Goal: Task Accomplishment & Management: Manage account settings

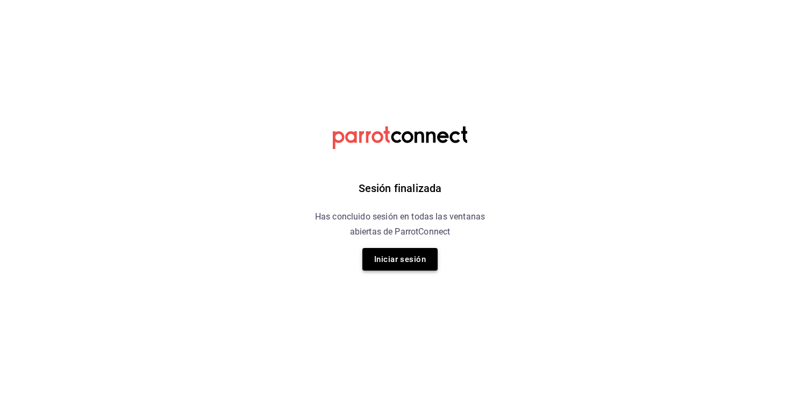
drag, startPoint x: 0, startPoint y: 0, endPoint x: 394, endPoint y: 252, distance: 467.4
click at [394, 252] on button "Iniciar sesión" at bounding box center [399, 259] width 75 height 23
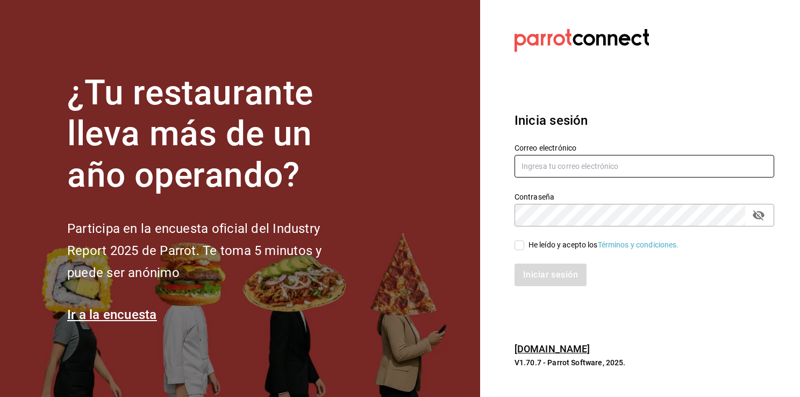
type input "[EMAIL_ADDRESS][DOMAIN_NAME]"
click at [521, 248] on input "He leído y acepto los Términos y condiciones." at bounding box center [519, 245] width 10 height 10
checkbox input "true"
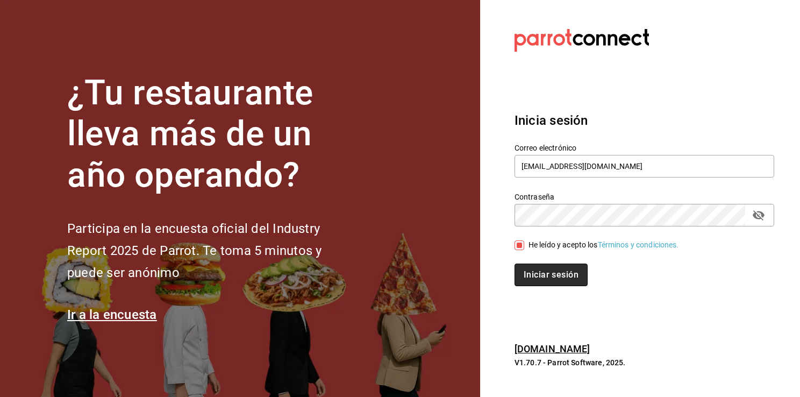
click at [544, 282] on button "Iniciar sesión" at bounding box center [550, 274] width 73 height 23
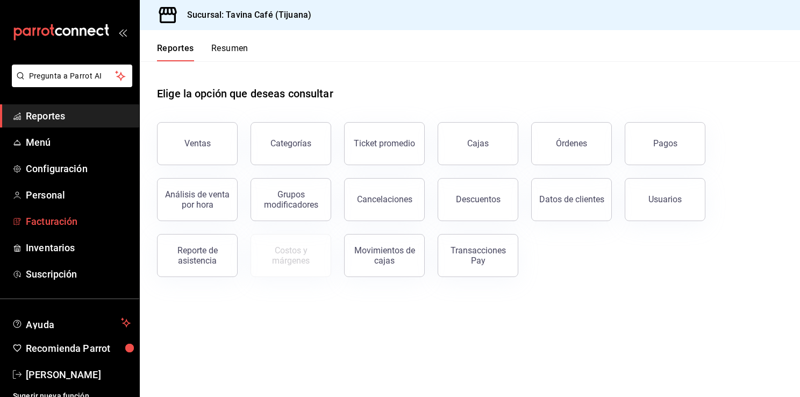
click at [70, 220] on span "Facturación" at bounding box center [78, 221] width 105 height 15
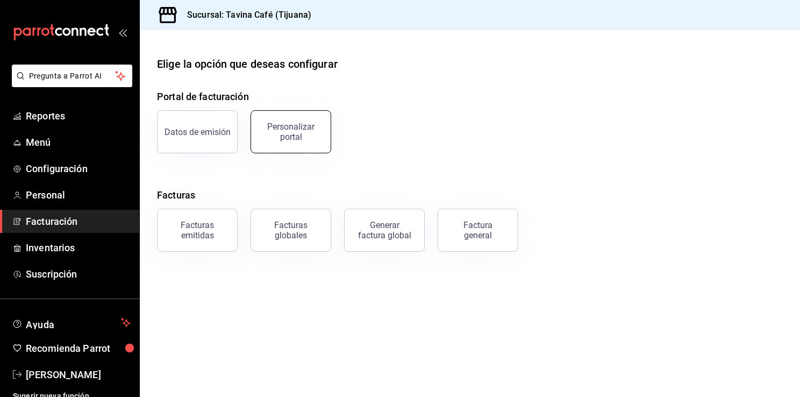
click at [286, 113] on button "Personalizar portal" at bounding box center [290, 131] width 81 height 43
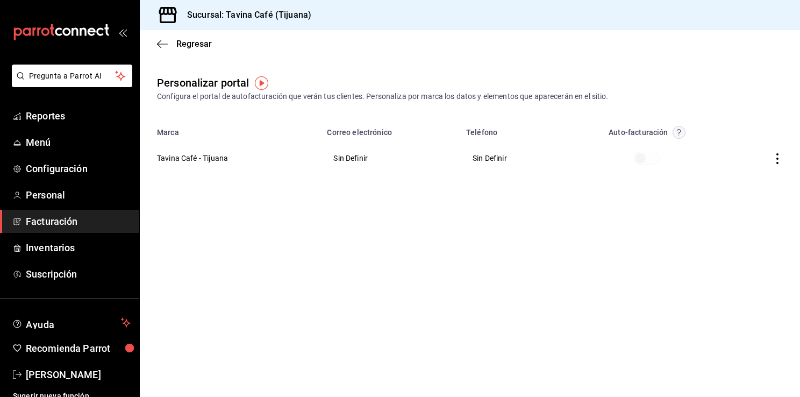
click at [679, 131] on circle "button" at bounding box center [678, 132] width 12 height 12
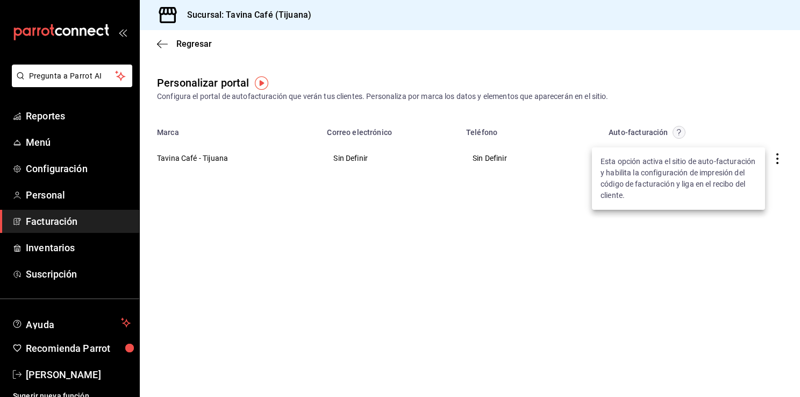
click at [781, 158] on div at bounding box center [400, 198] width 800 height 397
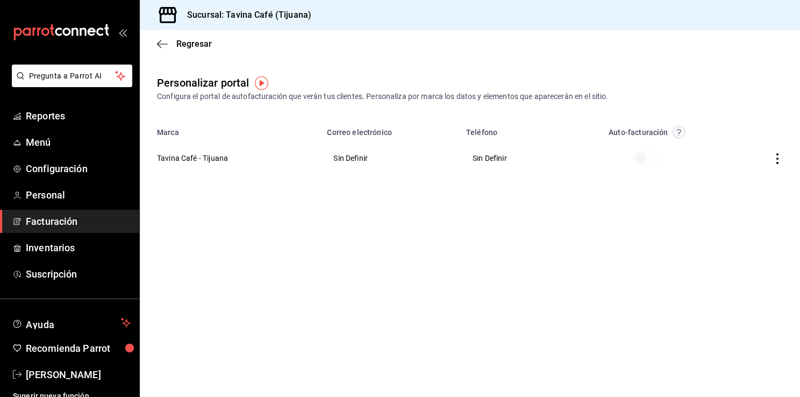
click at [778, 160] on icon "button" at bounding box center [777, 158] width 11 height 11
click at [626, 203] on div at bounding box center [400, 198] width 800 height 397
click at [161, 41] on icon "button" at bounding box center [162, 44] width 11 height 10
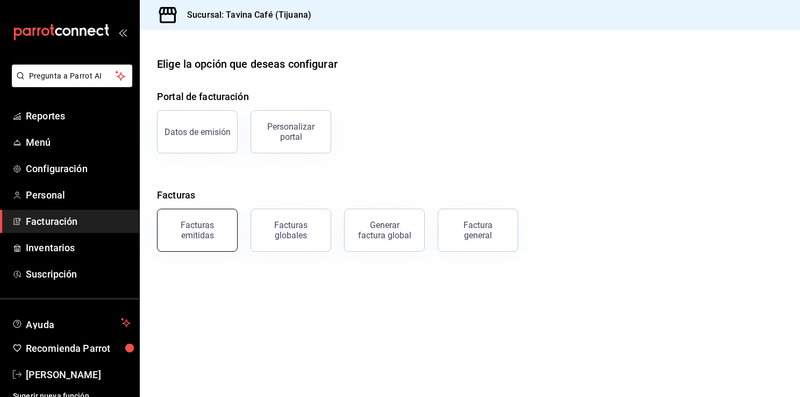
click at [219, 216] on button "Facturas emitidas" at bounding box center [197, 230] width 81 height 43
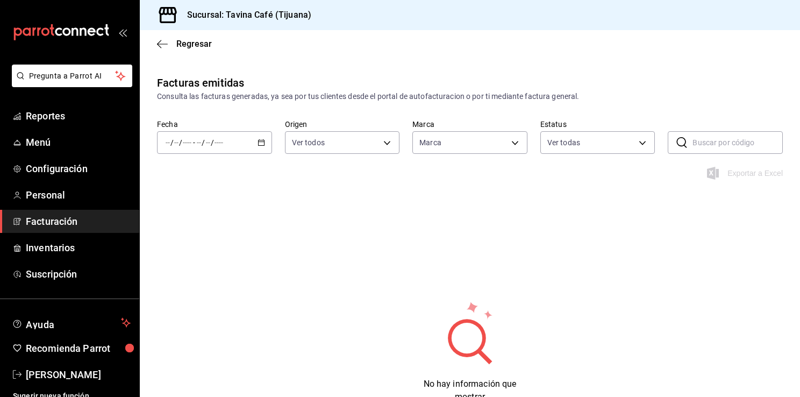
type input "4528b786-e367-4675-8ac9-fb2b03fa487b"
click at [158, 46] on icon "button" at bounding box center [162, 44] width 11 height 10
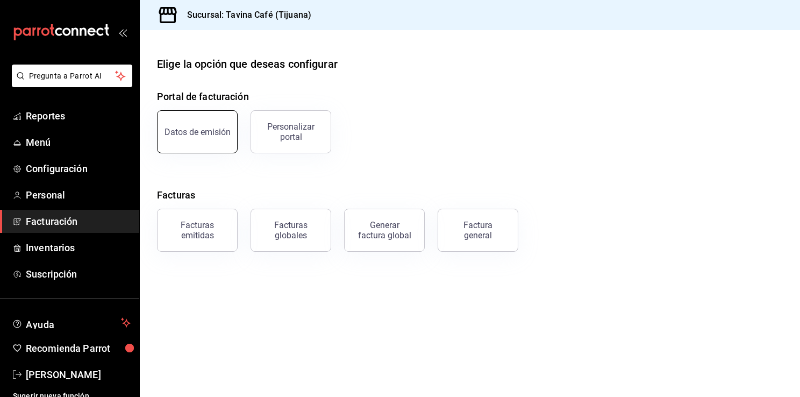
click at [189, 137] on button "Datos de emisión" at bounding box center [197, 131] width 81 height 43
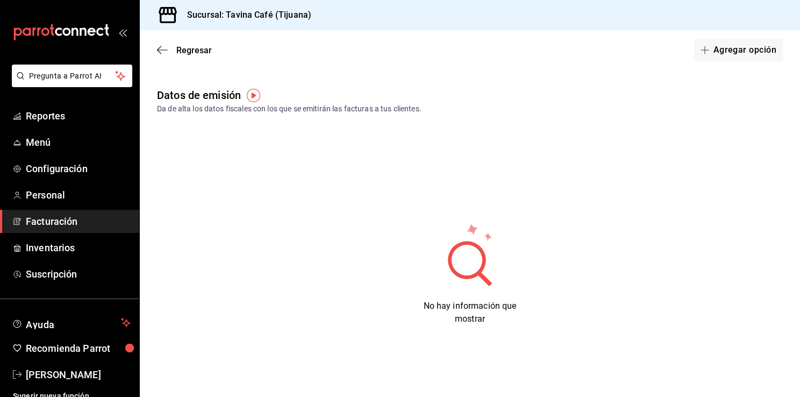
click at [252, 101] on img "button" at bounding box center [253, 95] width 13 height 13
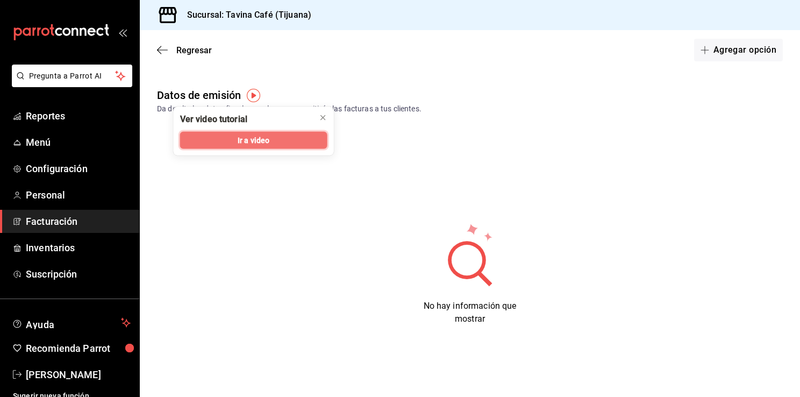
click at [252, 138] on span "Ir a video" at bounding box center [254, 139] width 32 height 11
